Goal: Information Seeking & Learning: Find specific fact

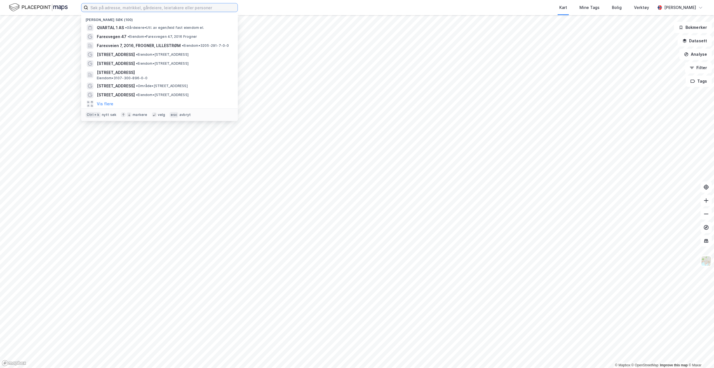
click at [101, 8] on input at bounding box center [162, 7] width 149 height 8
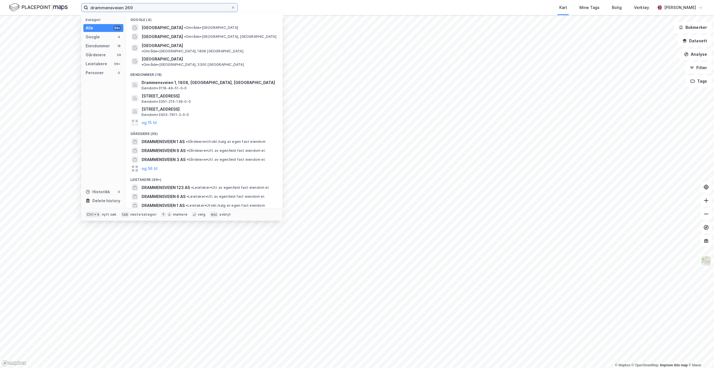
type input "drammensveien 269"
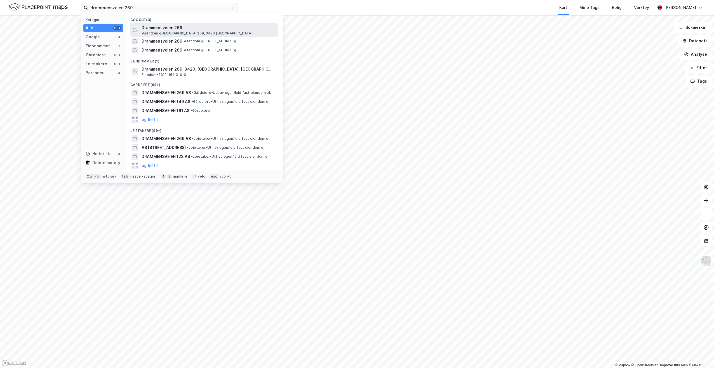
click at [164, 28] on span "Drammensveien 269" at bounding box center [162, 27] width 41 height 7
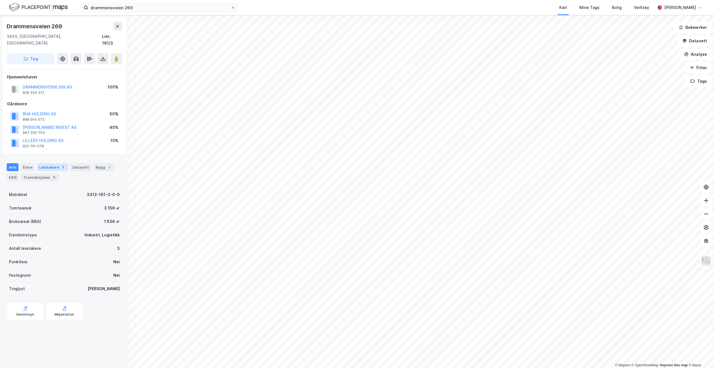
click at [47, 163] on div "Leietakere 3" at bounding box center [52, 167] width 31 height 8
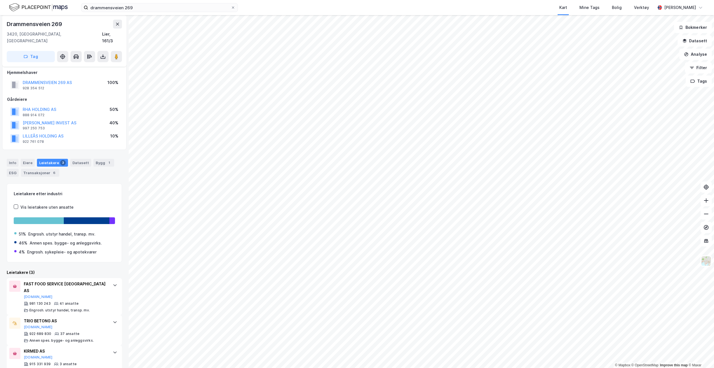
scroll to position [5, 0]
